Goal: Task Accomplishment & Management: Use online tool/utility

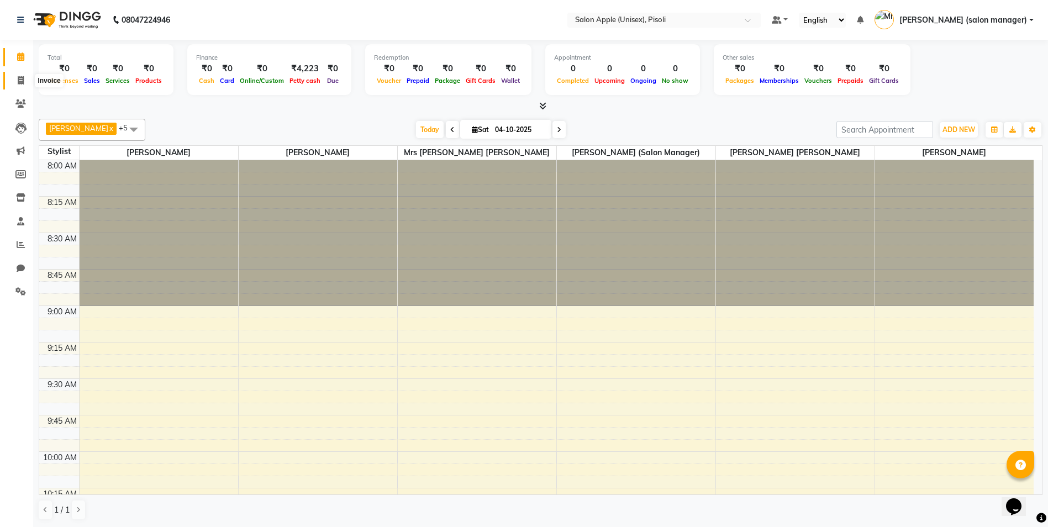
click at [15, 80] on span at bounding box center [20, 81] width 19 height 13
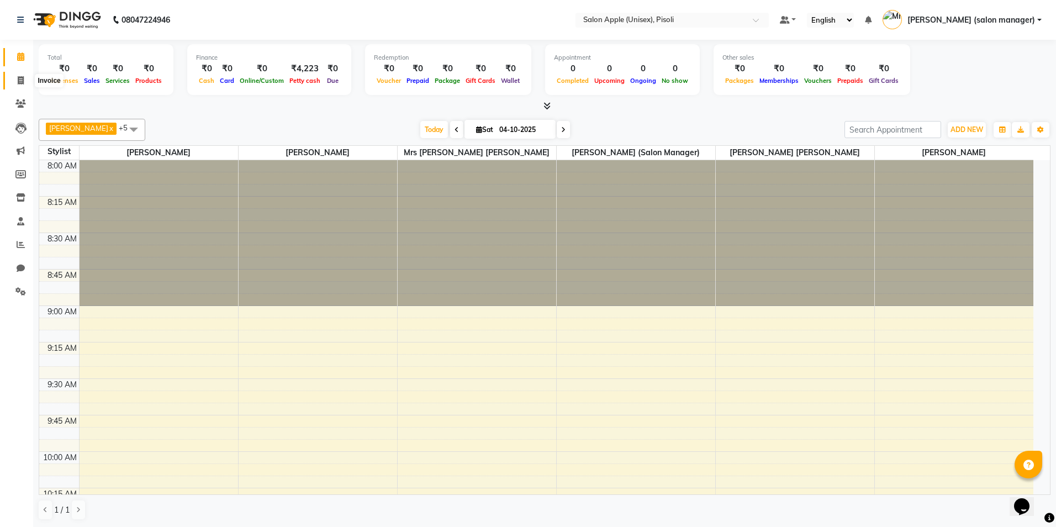
select select "5282"
select select "service"
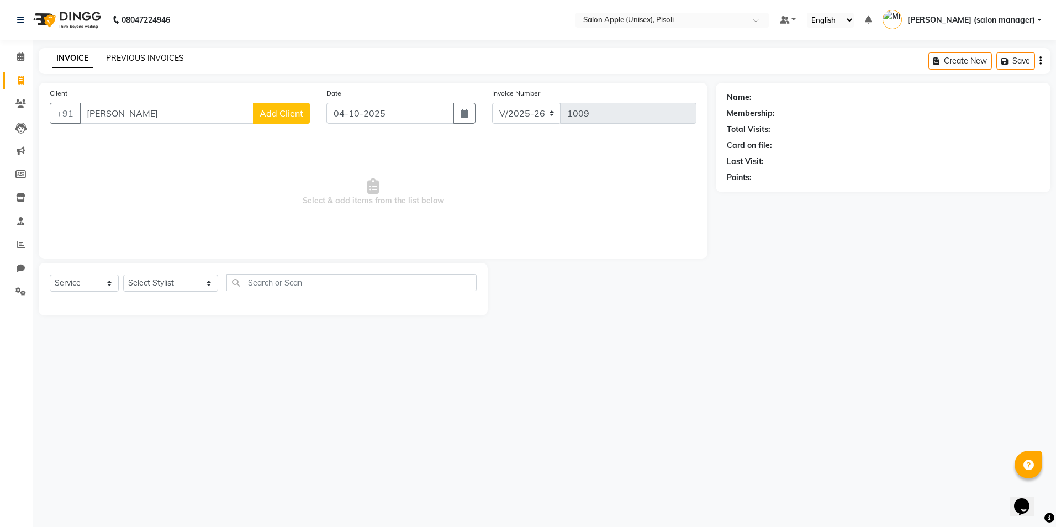
type input "[PERSON_NAME]"
click at [124, 56] on link "PREVIOUS INVOICES" at bounding box center [145, 58] width 78 height 10
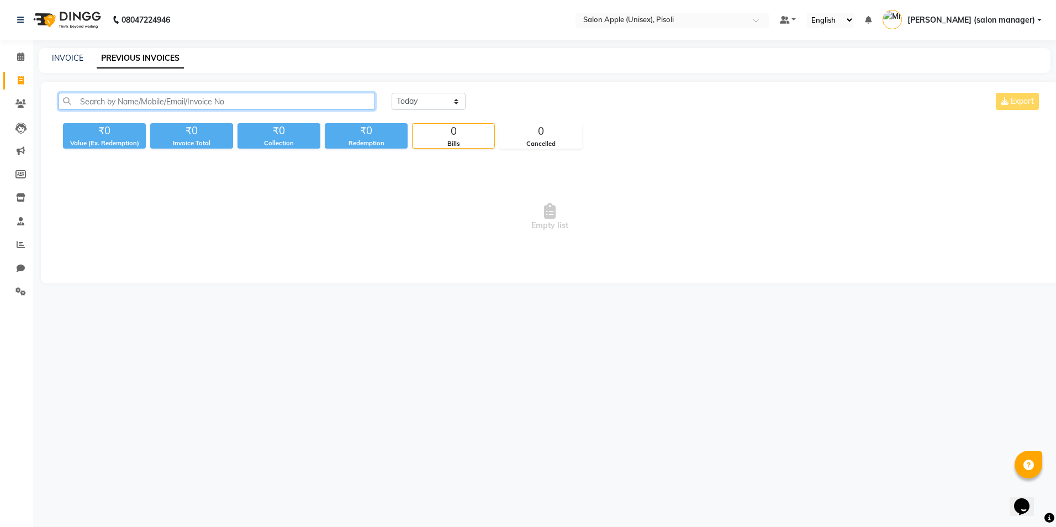
click at [98, 98] on input "text" at bounding box center [217, 101] width 316 height 17
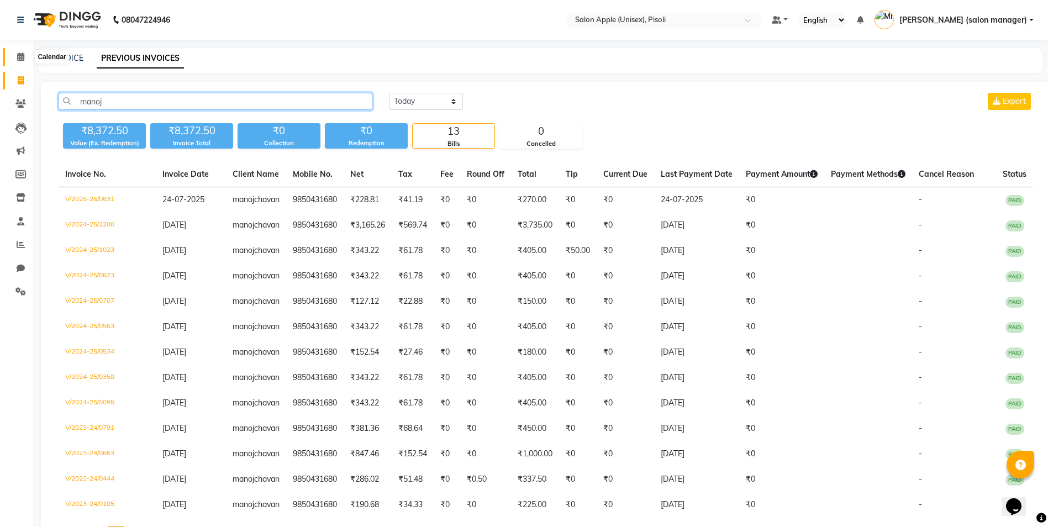
type input "manoj"
click at [24, 61] on span at bounding box center [20, 57] width 19 height 13
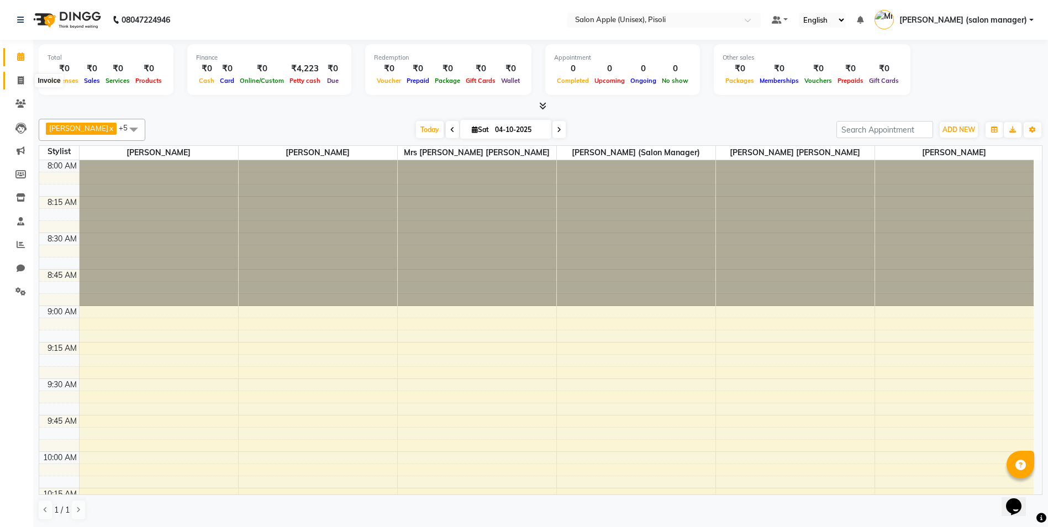
click at [23, 80] on icon at bounding box center [21, 80] width 6 height 8
select select "5282"
select select "service"
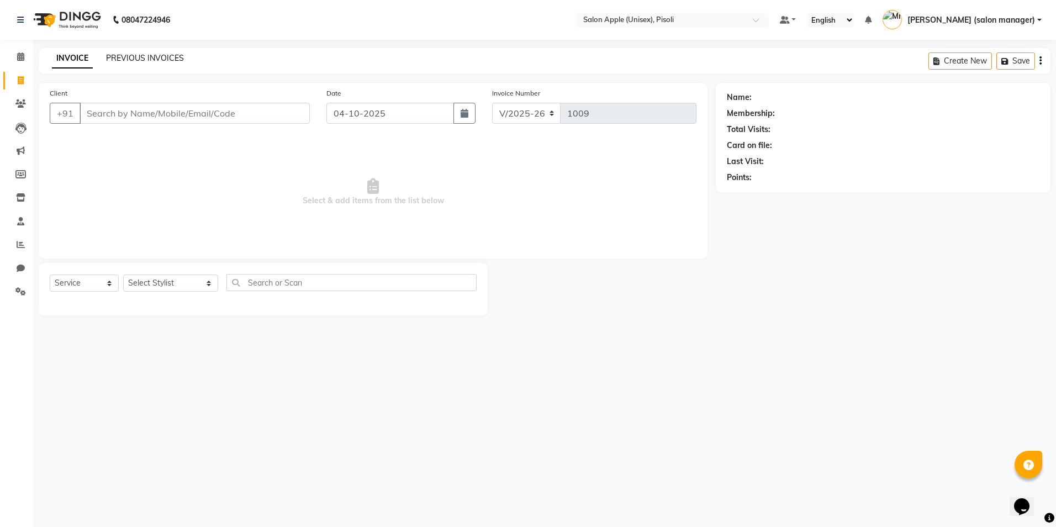
click at [159, 55] on link "PREVIOUS INVOICES" at bounding box center [145, 58] width 78 height 10
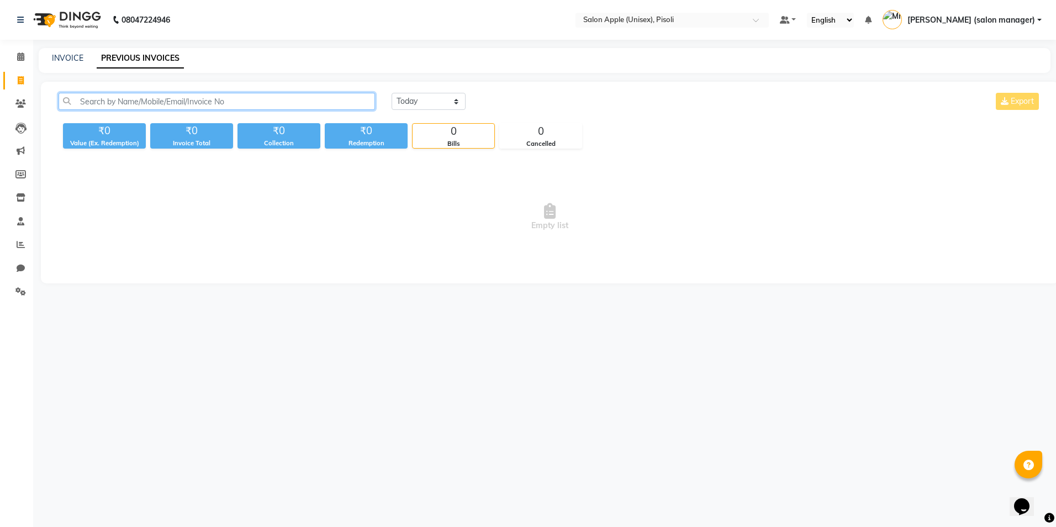
click at [148, 99] on input "text" at bounding box center [217, 101] width 316 height 17
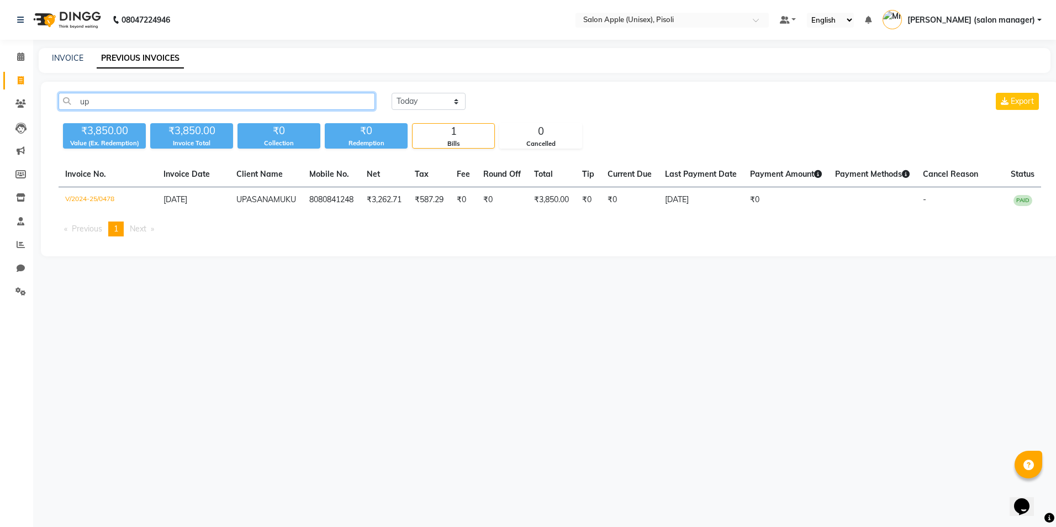
type input "u"
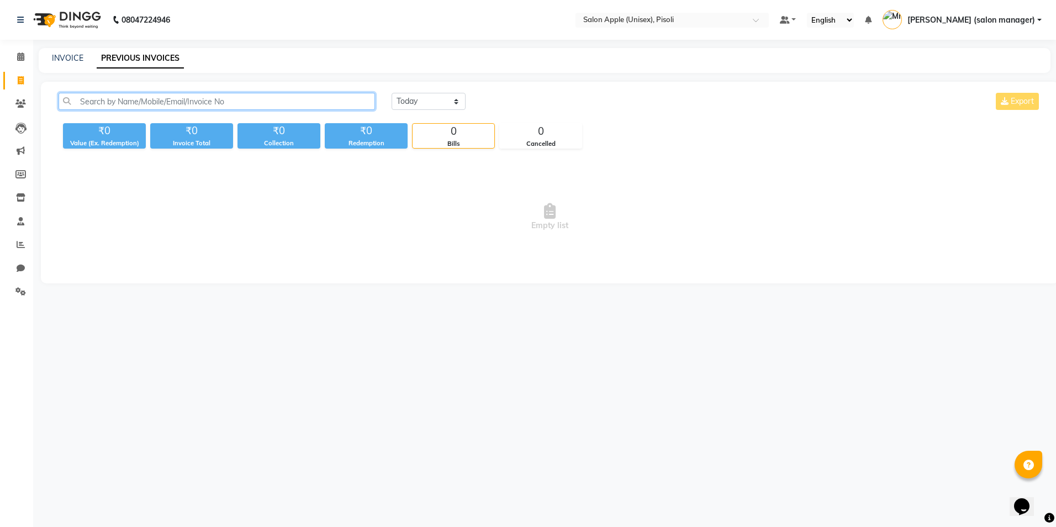
type input "m"
click at [68, 57] on link "INVOICE" at bounding box center [67, 58] width 31 height 10
select select "5282"
select select "service"
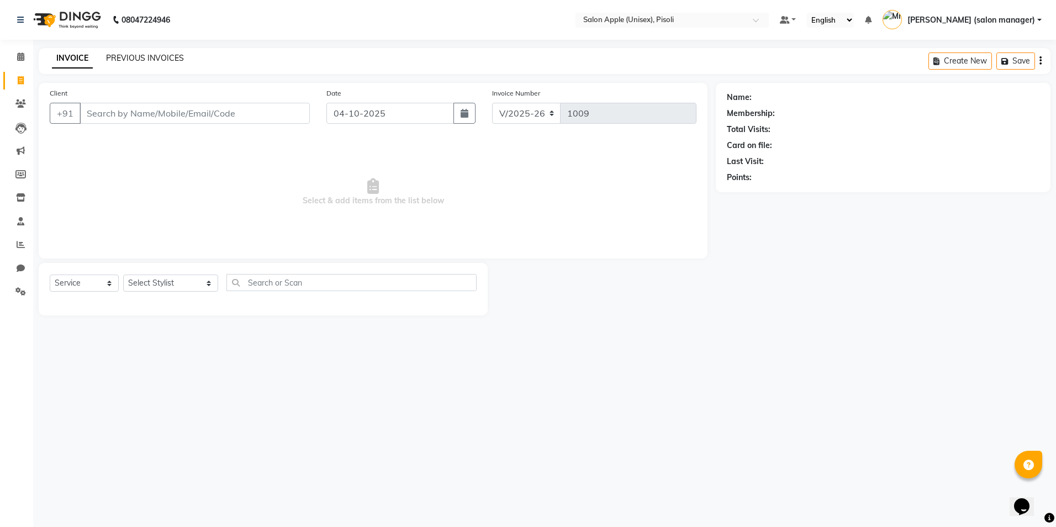
click at [149, 62] on link "PREVIOUS INVOICES" at bounding box center [145, 58] width 78 height 10
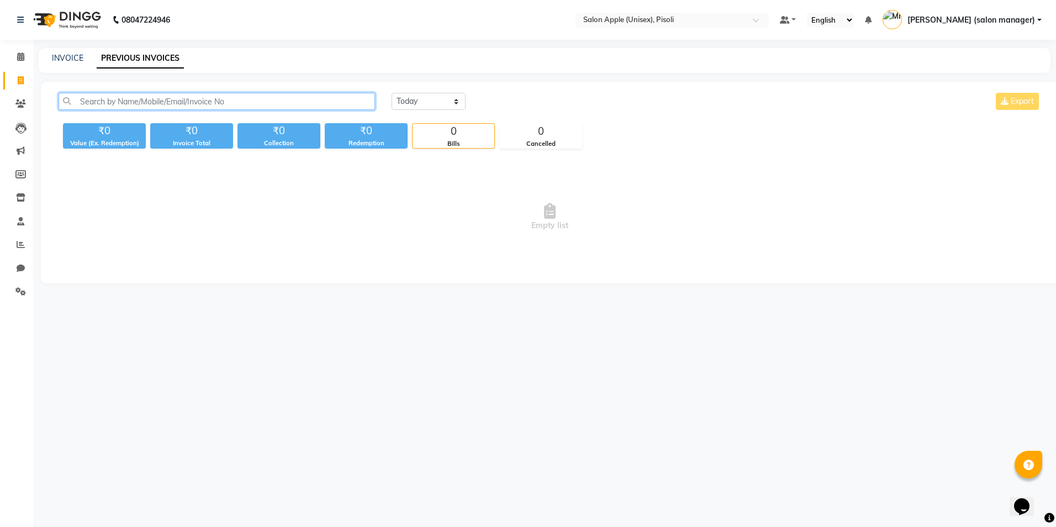
click at [150, 105] on input "text" at bounding box center [217, 101] width 316 height 17
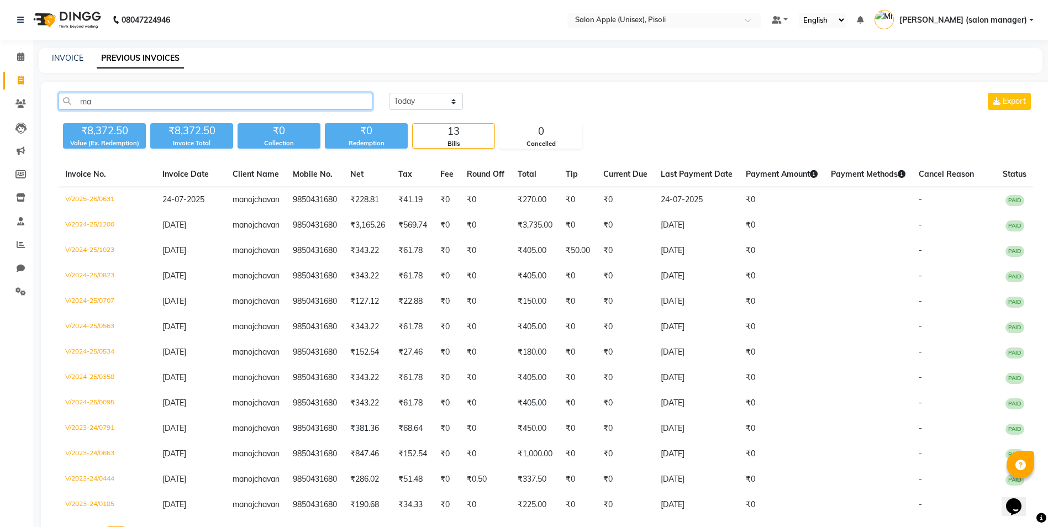
type input "m"
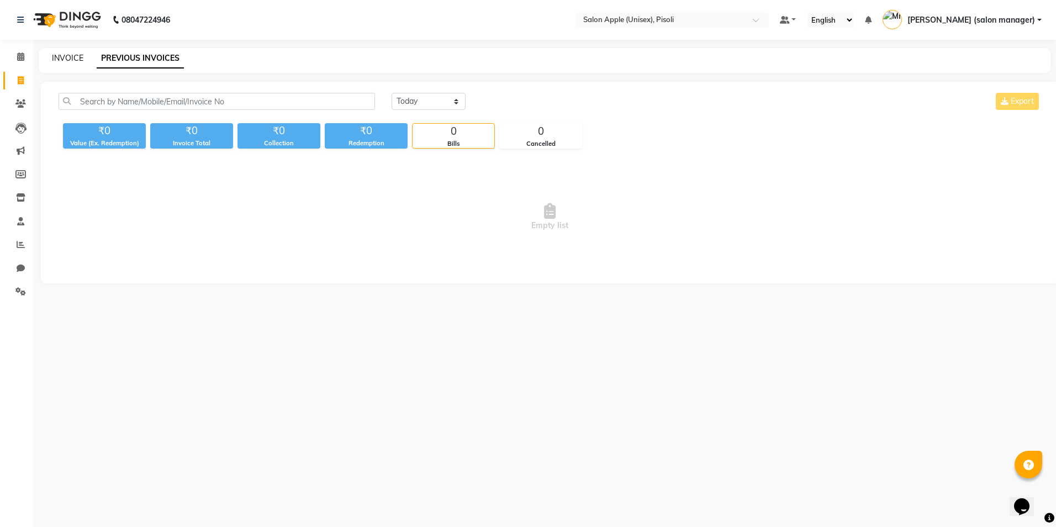
click at [56, 61] on link "INVOICE" at bounding box center [67, 58] width 31 height 10
select select "5282"
select select "service"
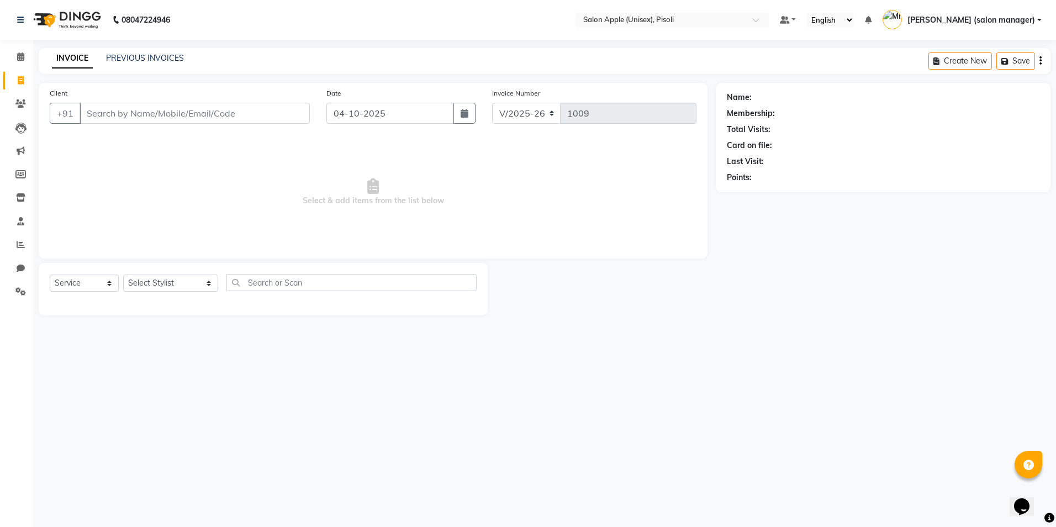
click at [117, 113] on input "Client" at bounding box center [195, 113] width 230 height 21
click at [152, 61] on link "PREVIOUS INVOICES" at bounding box center [145, 58] width 78 height 10
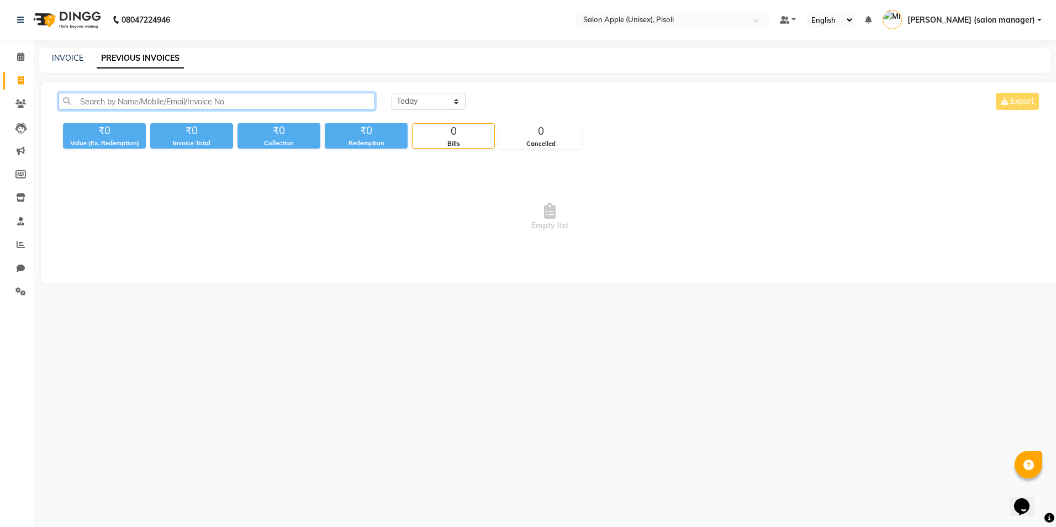
click at [141, 104] on input "text" at bounding box center [217, 101] width 316 height 17
click at [19, 56] on icon at bounding box center [20, 56] width 7 height 8
